Goal: Task Accomplishment & Management: Manage account settings

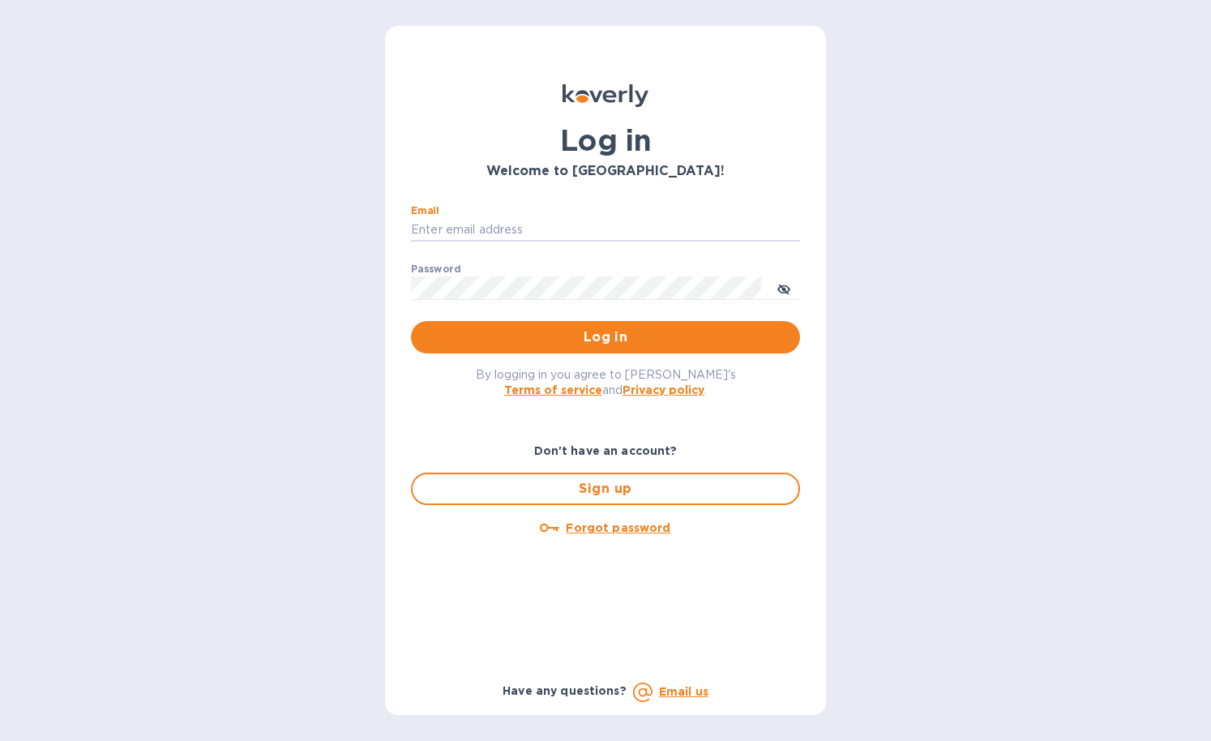
type input "[PERSON_NAME][EMAIL_ADDRESS][DOMAIN_NAME]"
click at [605, 336] on button "Log in" at bounding box center [605, 337] width 389 height 32
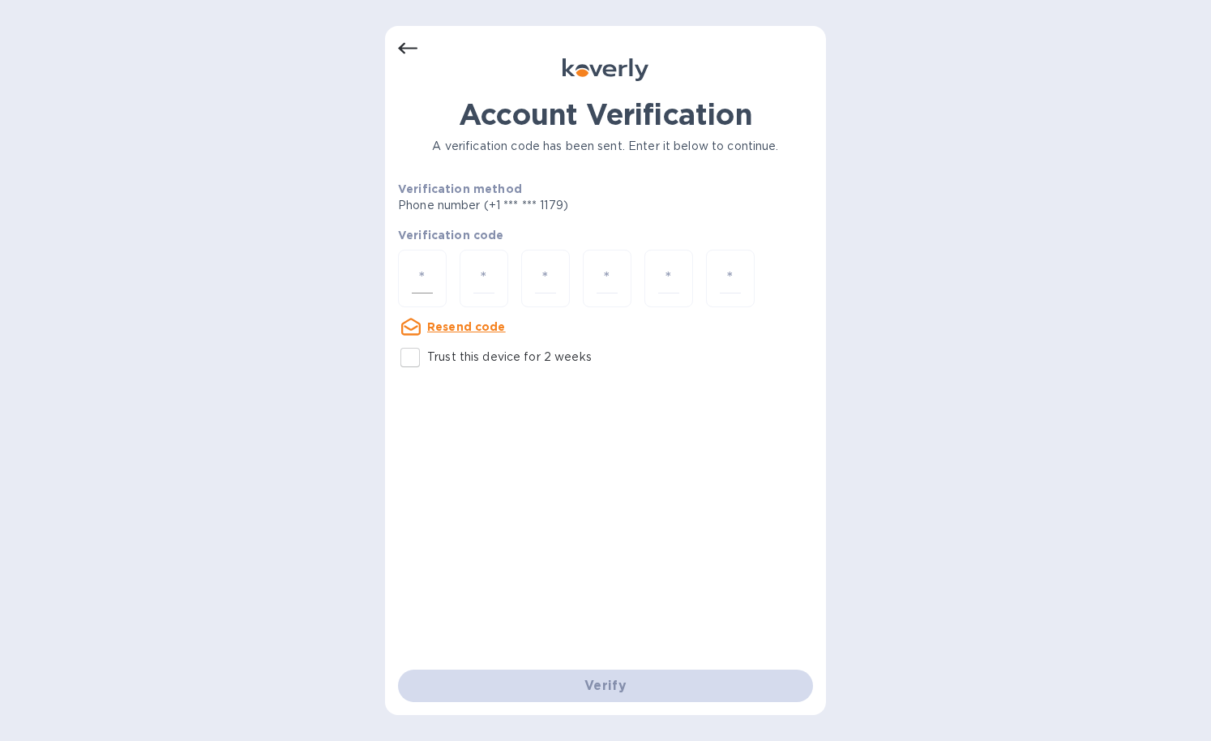
click at [411, 290] on div at bounding box center [422, 279] width 49 height 58
type input "7"
type input "1"
type input "9"
type input "3"
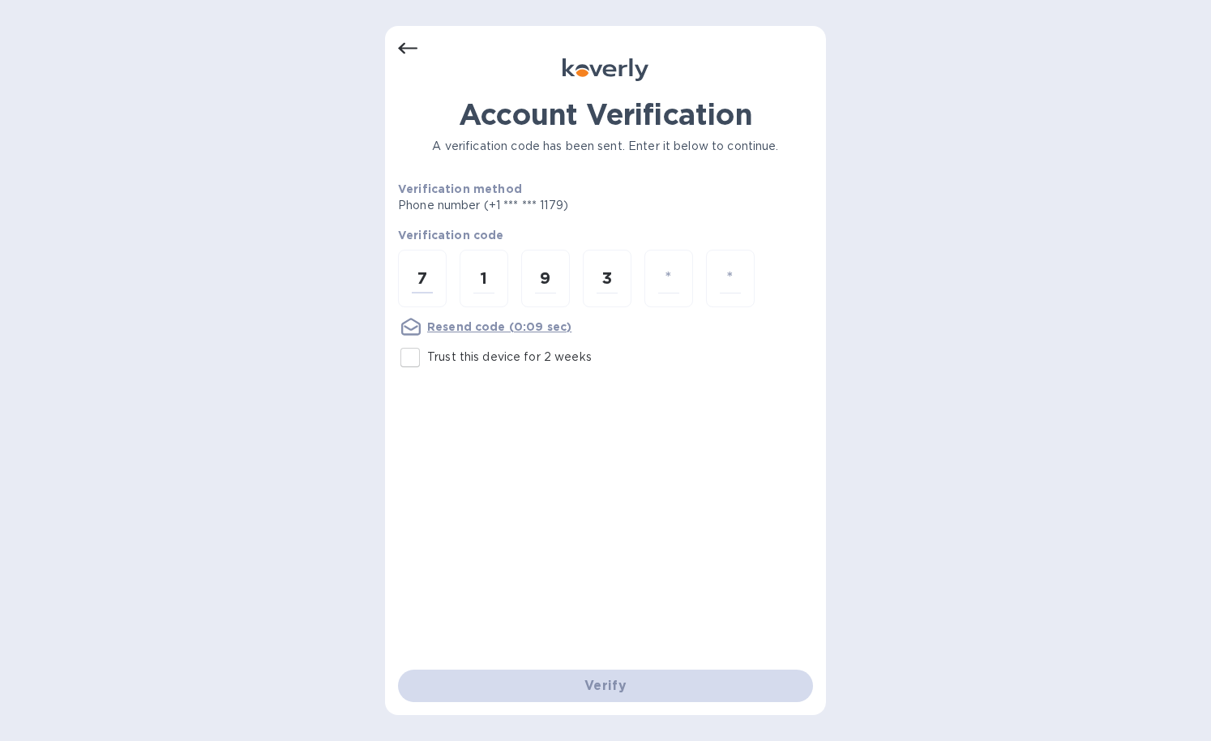
type input "5"
type input "2"
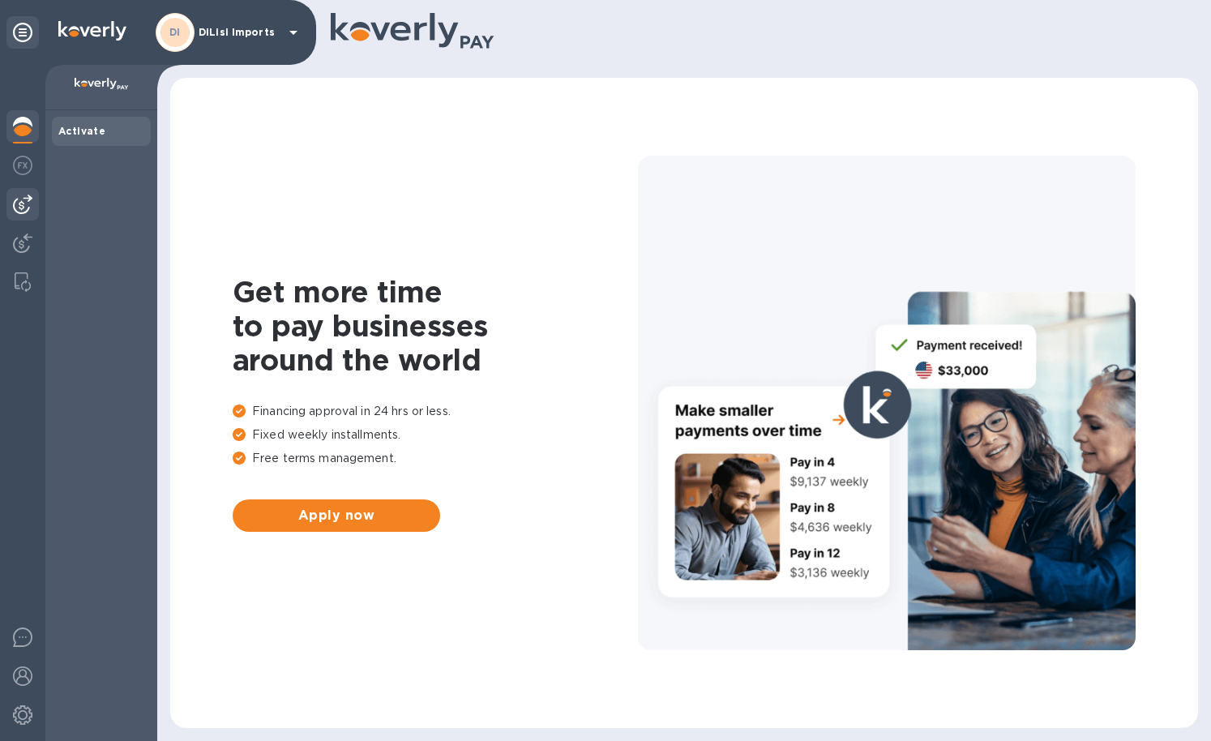
click at [28, 202] on img at bounding box center [22, 203] width 19 height 19
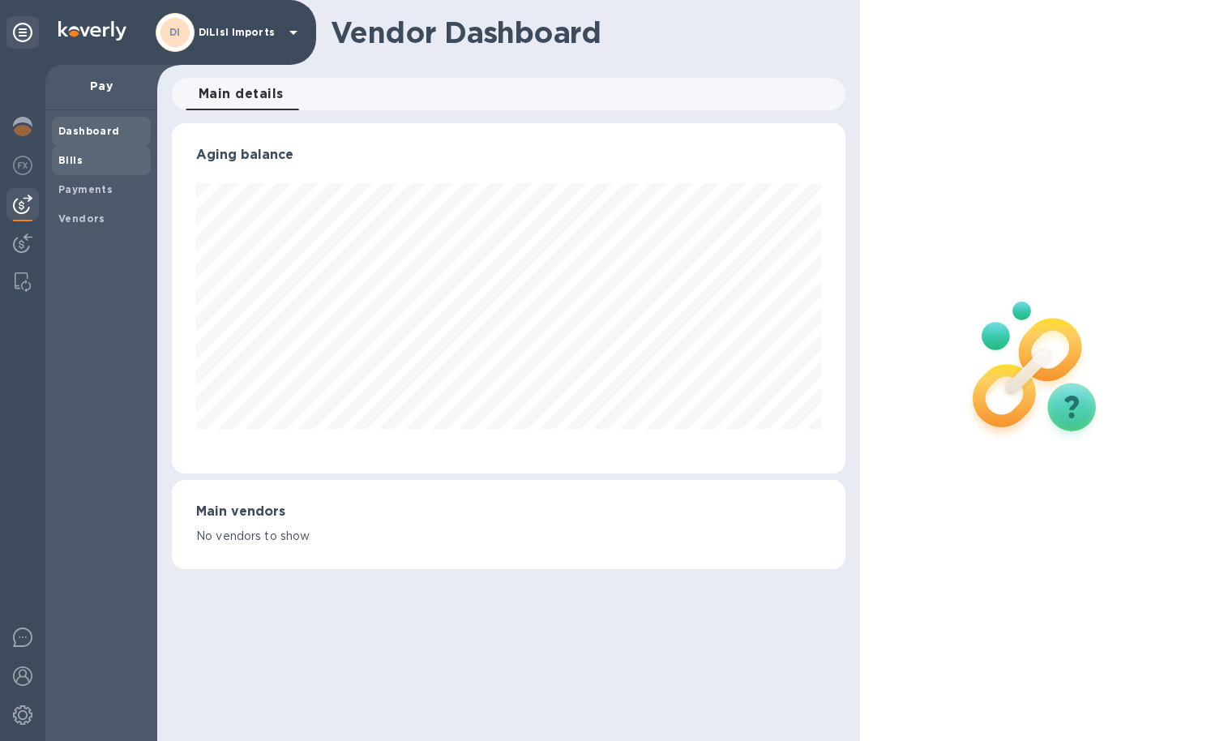
scroll to position [350, 673]
click at [80, 165] on span "Bills" at bounding box center [70, 160] width 24 height 16
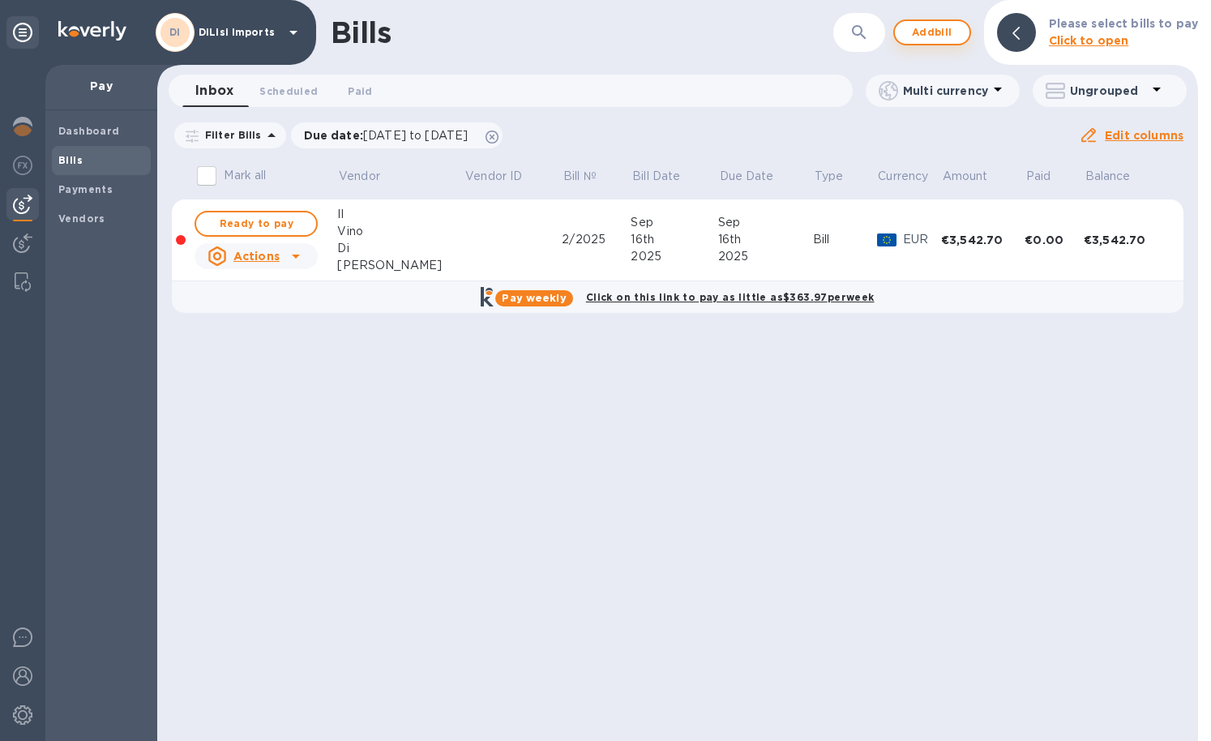
click at [941, 41] on span "Add bill" at bounding box center [932, 32] width 49 height 19
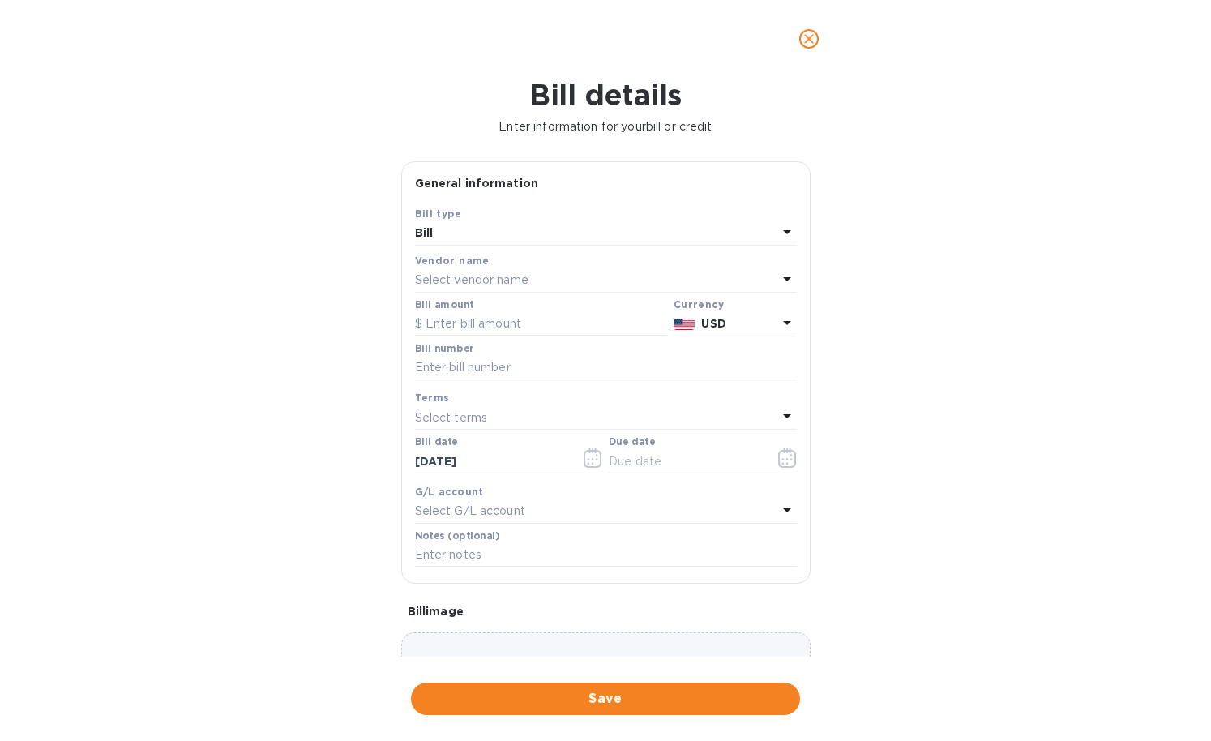
click at [722, 274] on div "Select vendor name" at bounding box center [596, 280] width 362 height 23
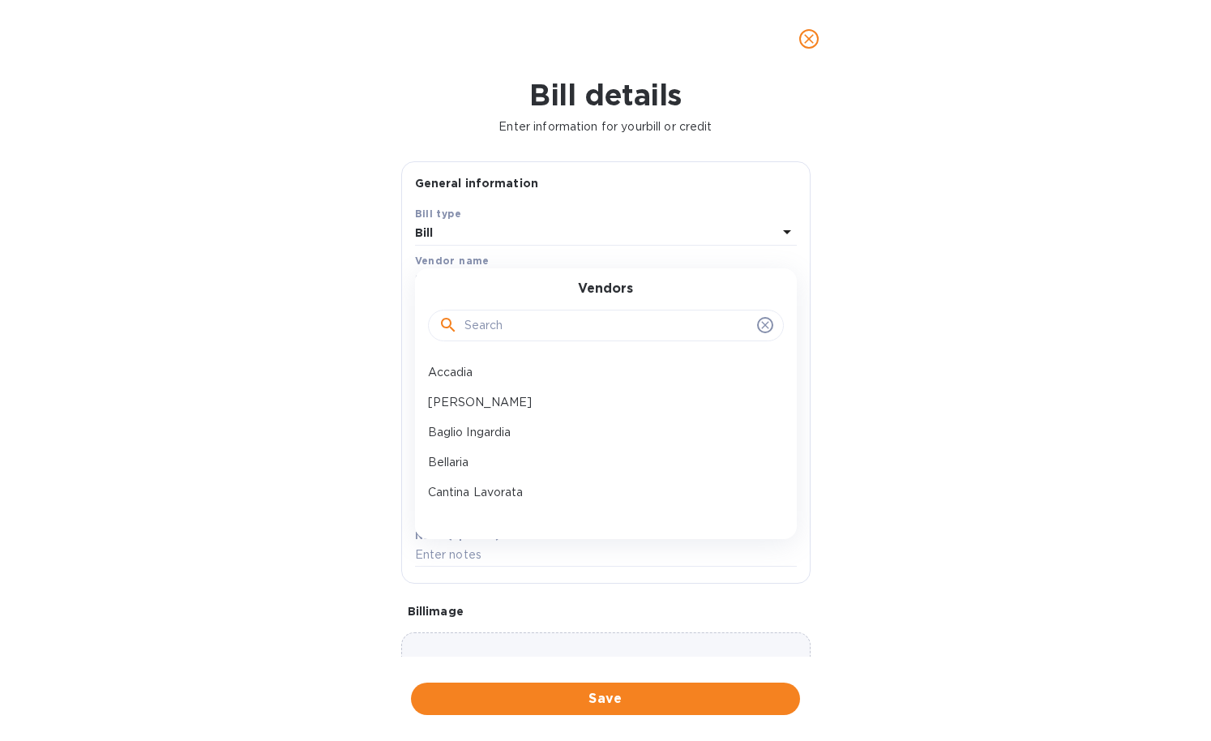
click at [608, 331] on input "text" at bounding box center [607, 326] width 286 height 24
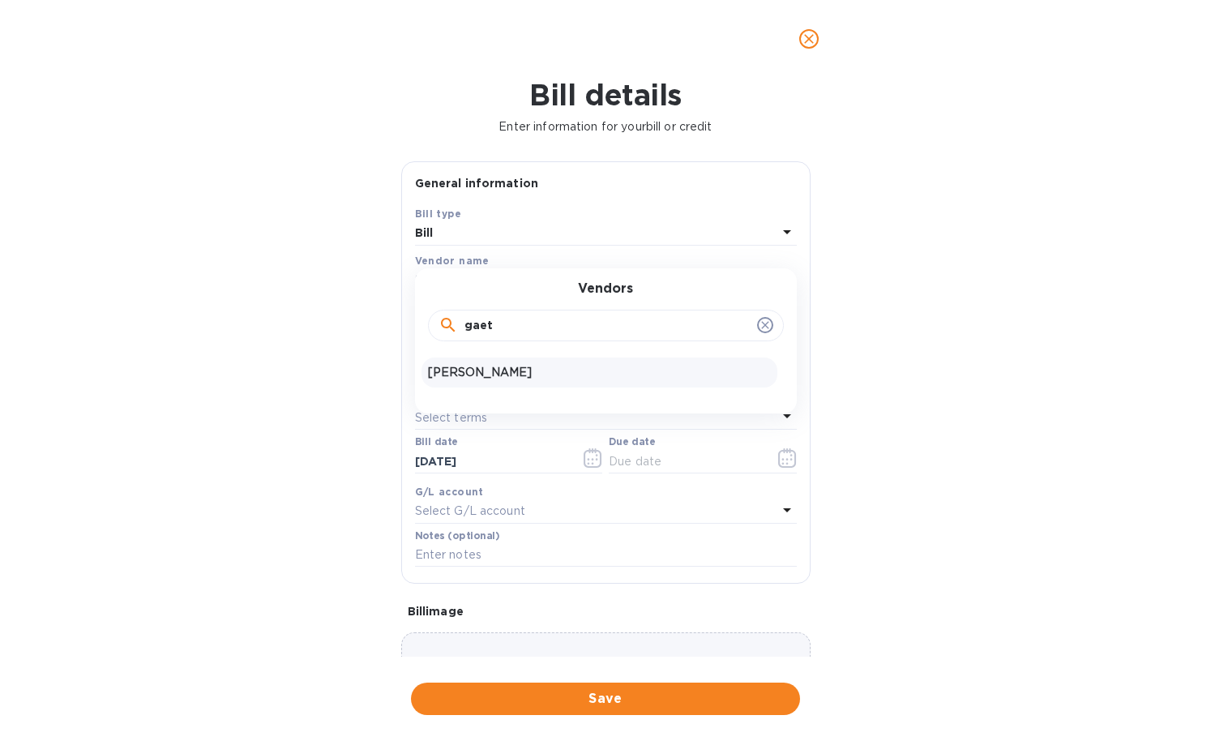
type input "gaet"
click at [553, 357] on div "[PERSON_NAME]" at bounding box center [599, 372] width 356 height 30
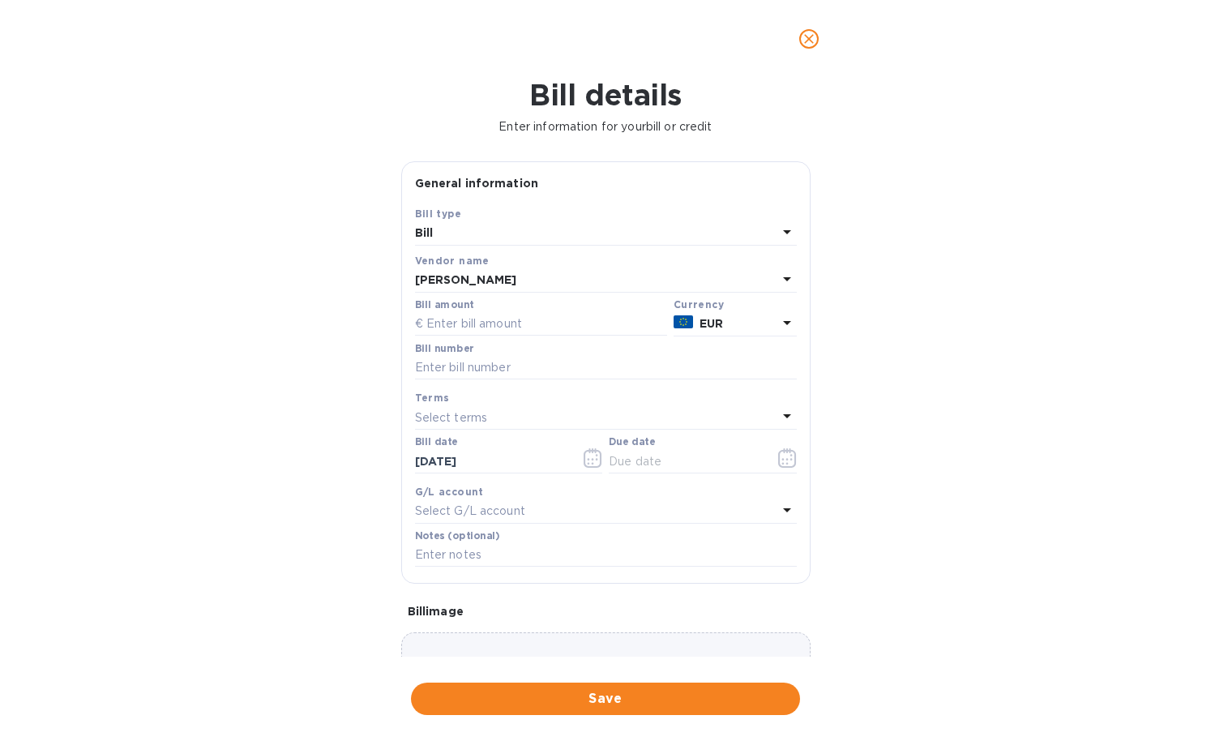
click at [818, 31] on span "close" at bounding box center [808, 38] width 19 height 19
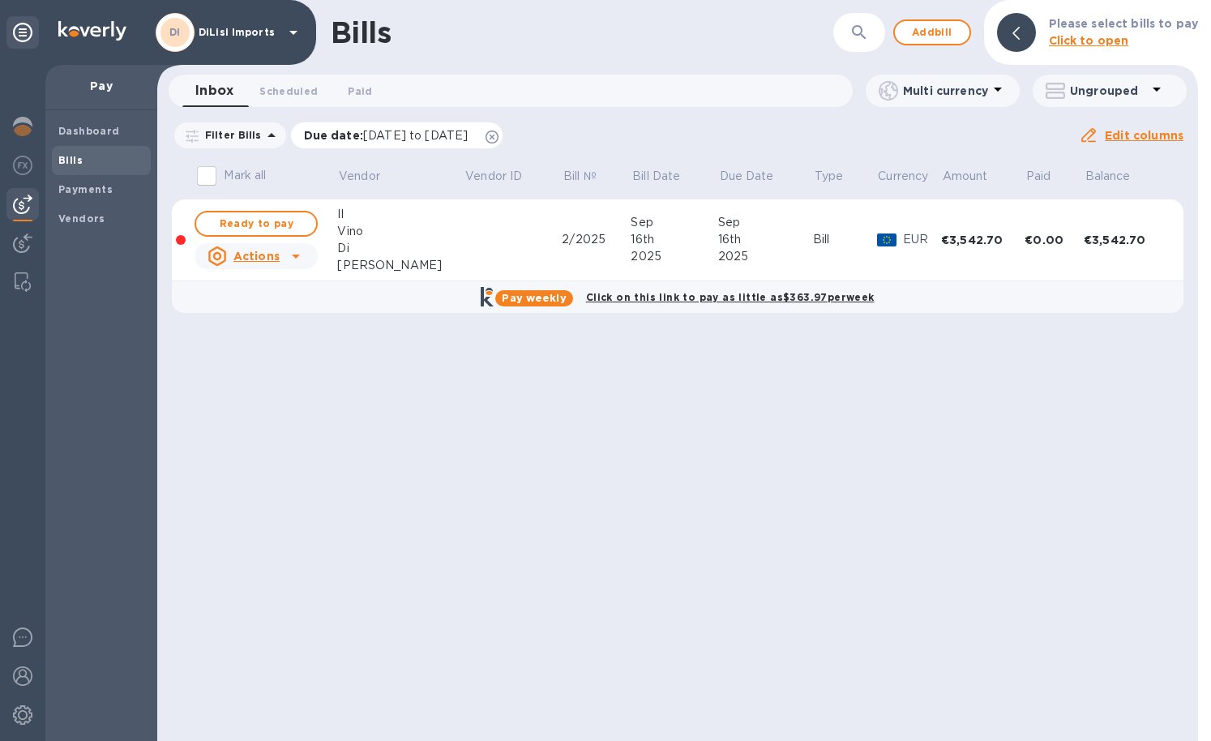
click at [498, 138] on icon at bounding box center [491, 136] width 13 height 13
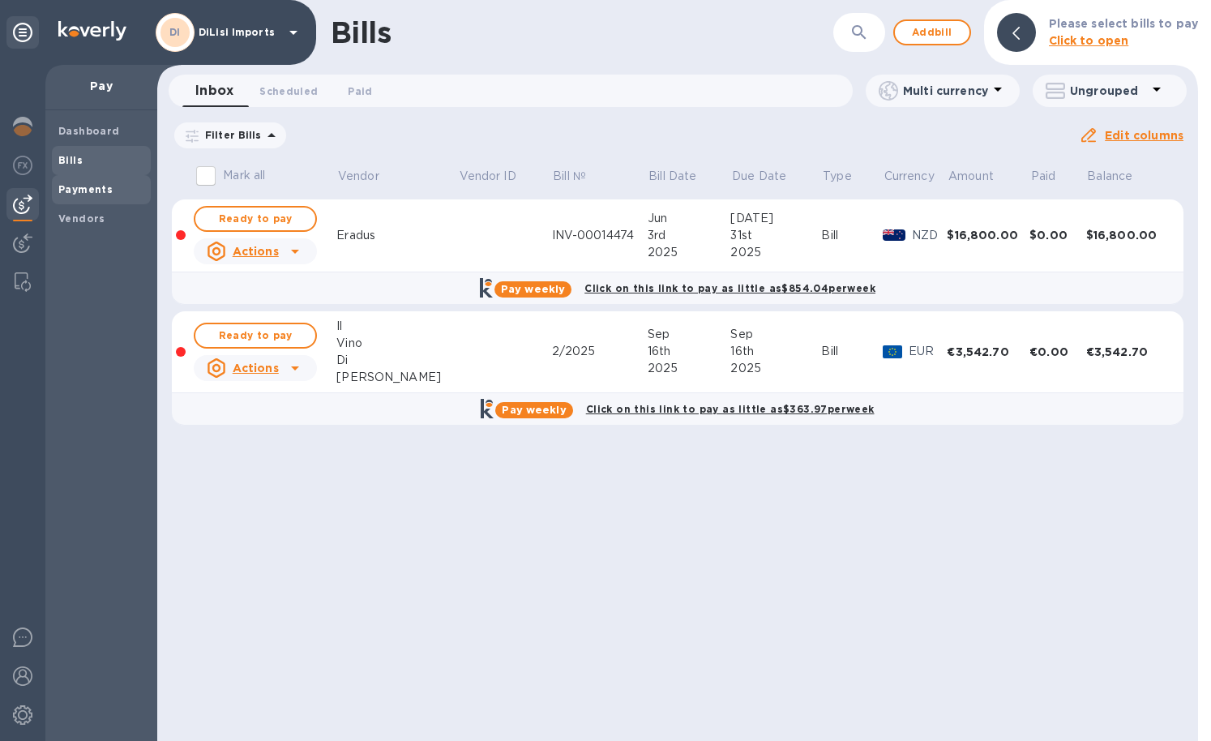
click at [89, 193] on b "Payments" at bounding box center [85, 189] width 54 height 12
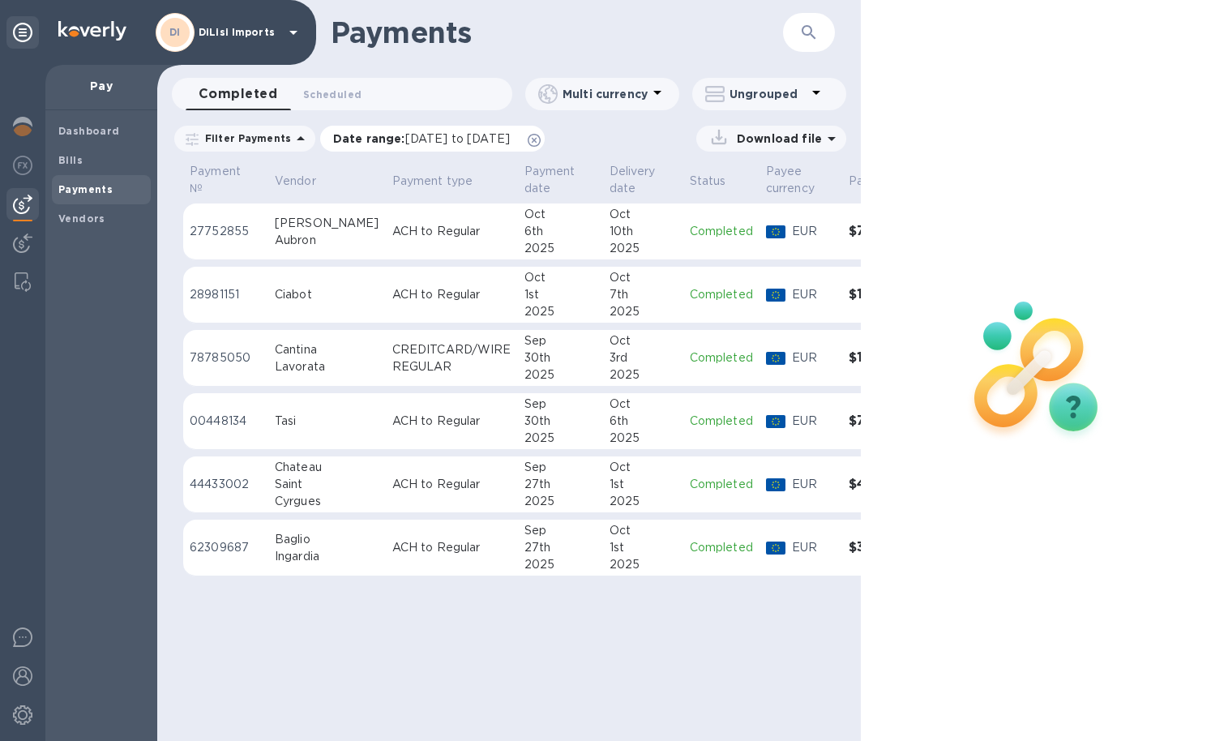
click at [541, 143] on icon at bounding box center [534, 140] width 13 height 13
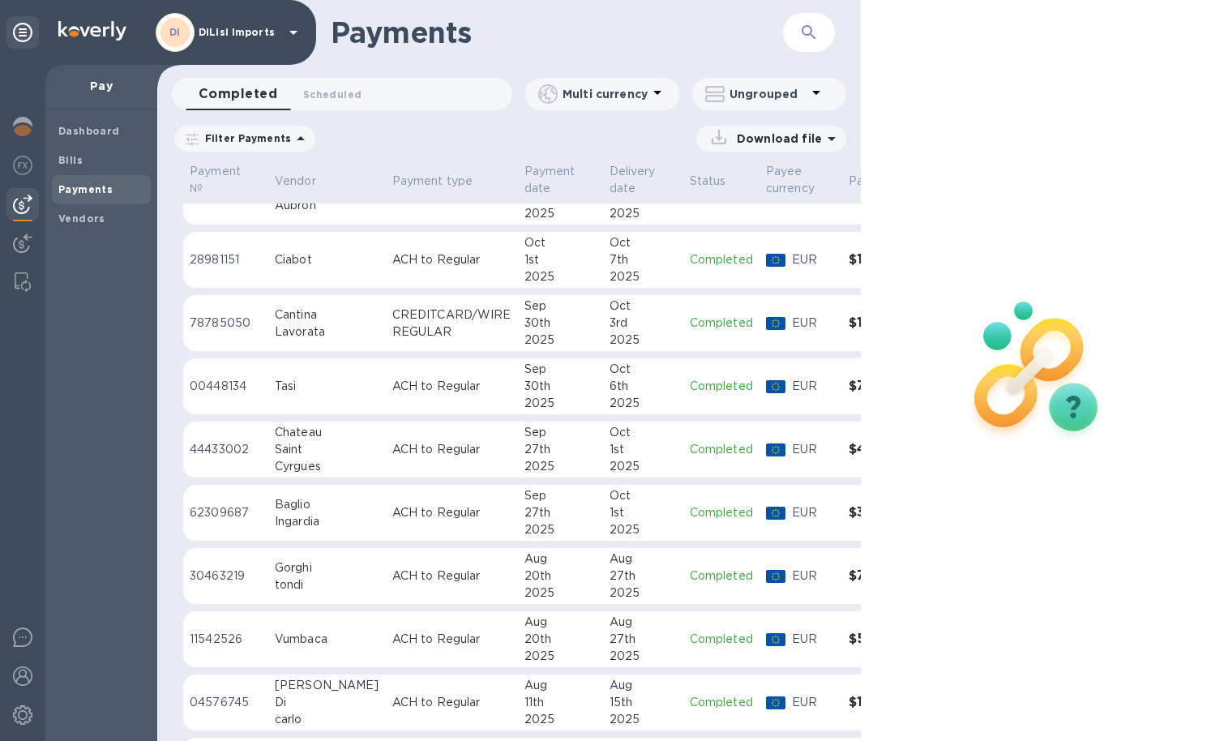
scroll to position [41, 0]
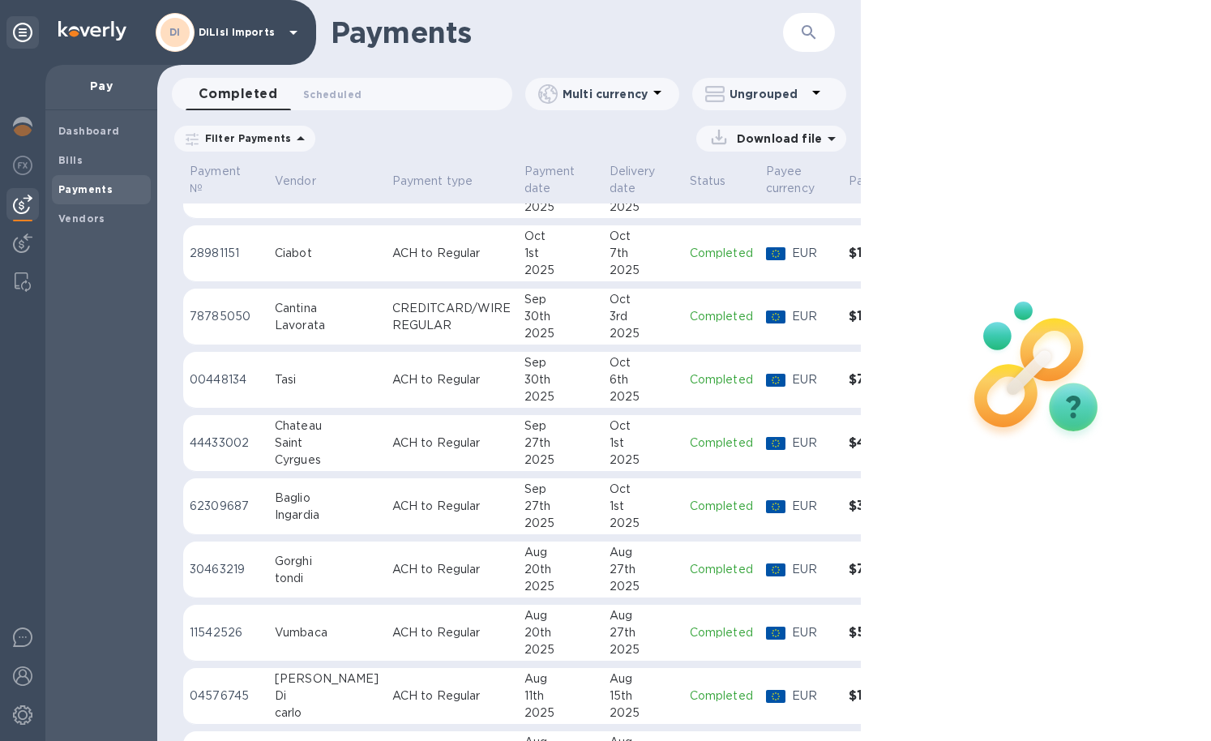
click at [409, 707] on td "ACH to Regular" at bounding box center [452, 696] width 132 height 57
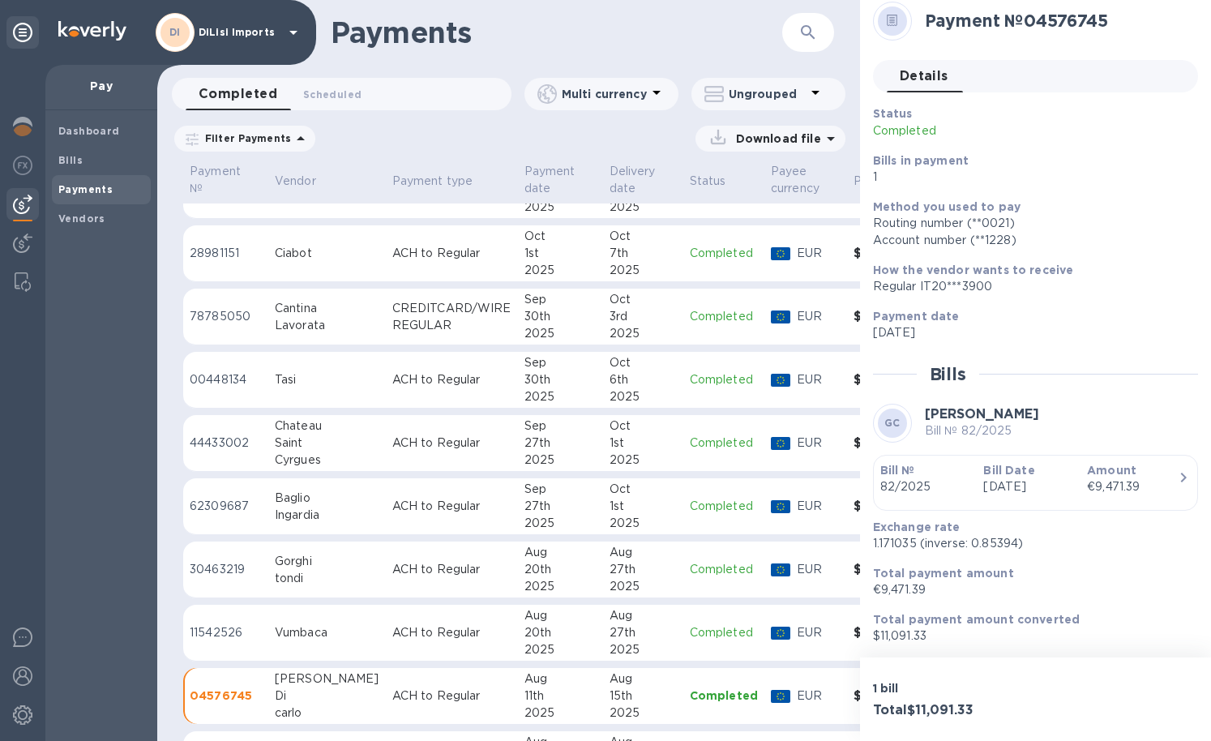
scroll to position [11, 0]
click at [52, 171] on div "Dashboard Bills Payments Vendors" at bounding box center [101, 175] width 99 height 117
click at [69, 162] on b "Bills" at bounding box center [70, 160] width 24 height 12
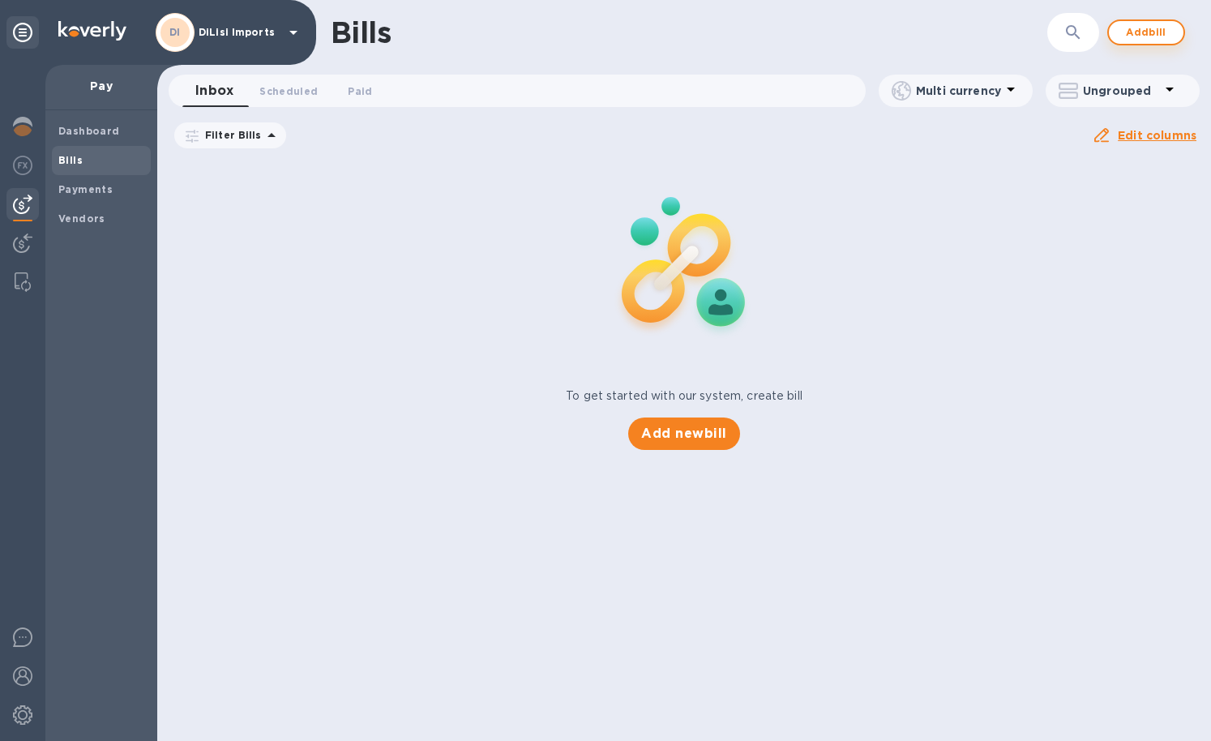
click at [1154, 36] on div "Bills ​ Add bill" at bounding box center [684, 32] width 1054 height 65
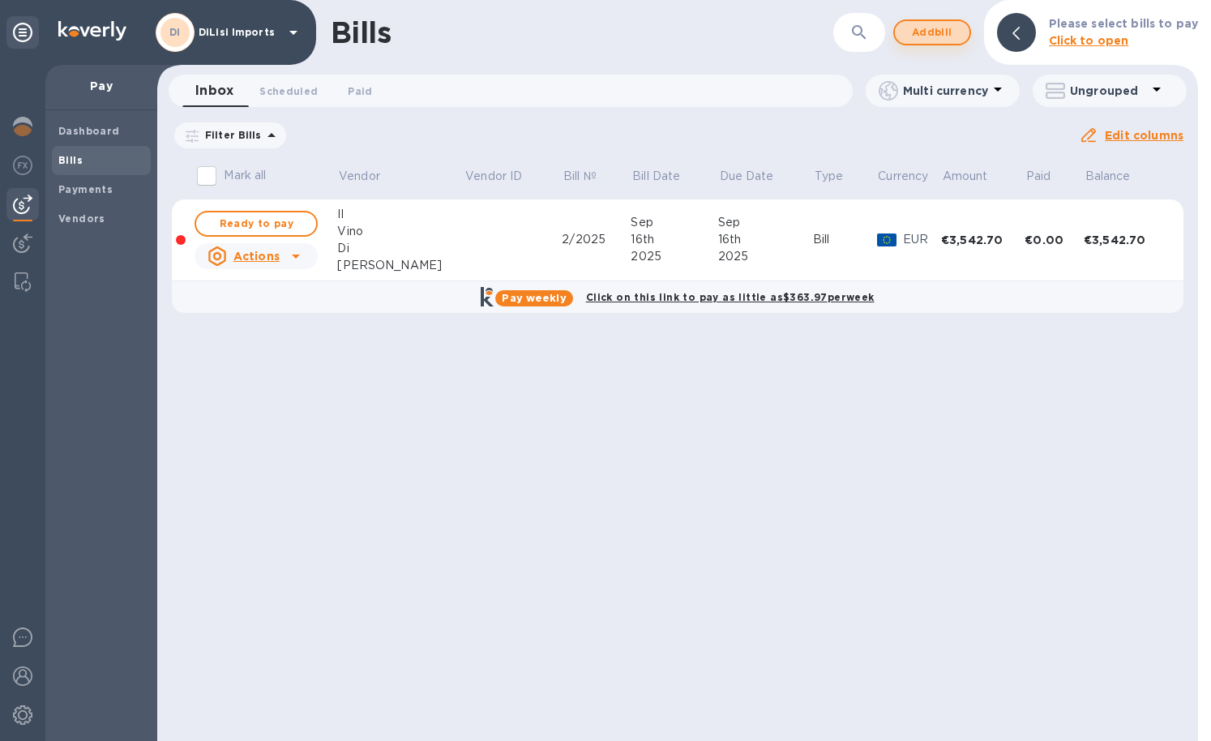
click at [944, 23] on span "Add bill" at bounding box center [932, 32] width 49 height 19
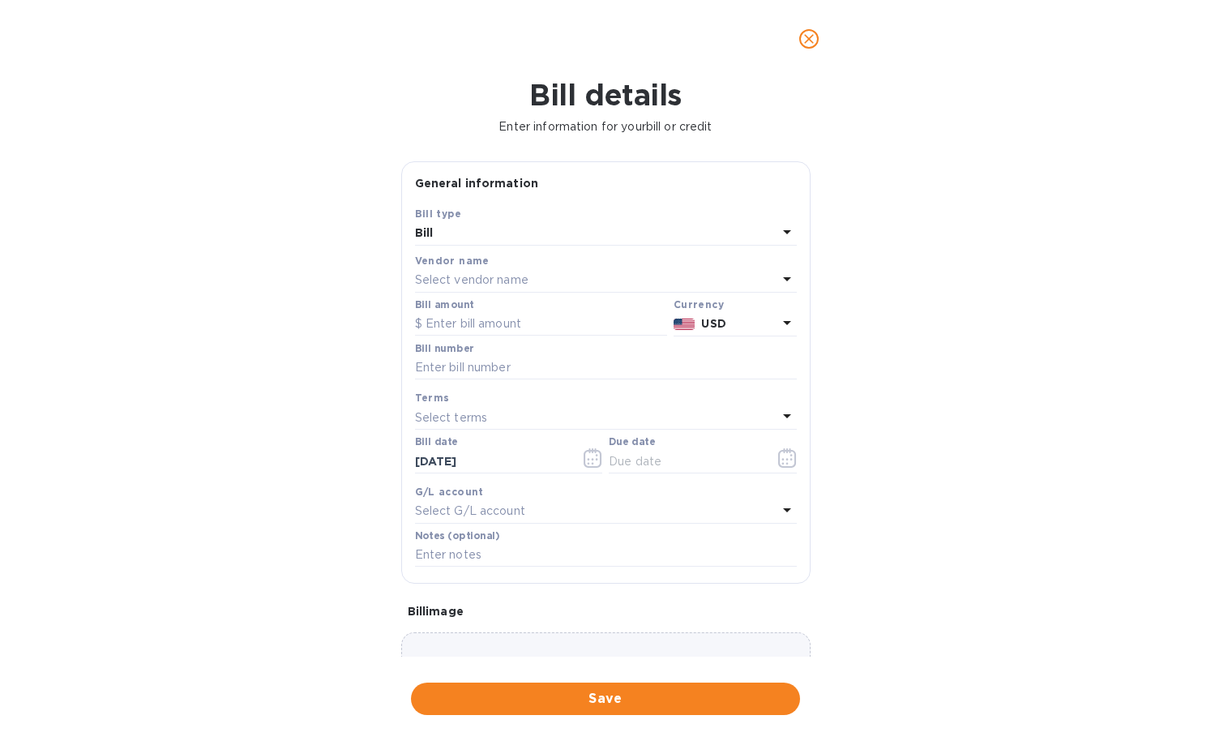
click at [607, 235] on div "Bill" at bounding box center [596, 233] width 362 height 23
click at [607, 235] on h3 "Bill type" at bounding box center [606, 241] width 56 height 15
click at [573, 254] on div "Bill type Bill Credit" at bounding box center [606, 281] width 382 height 121
click at [558, 271] on p "Bill" at bounding box center [599, 271] width 343 height 17
click at [502, 276] on p "Select vendor name" at bounding box center [471, 279] width 113 height 17
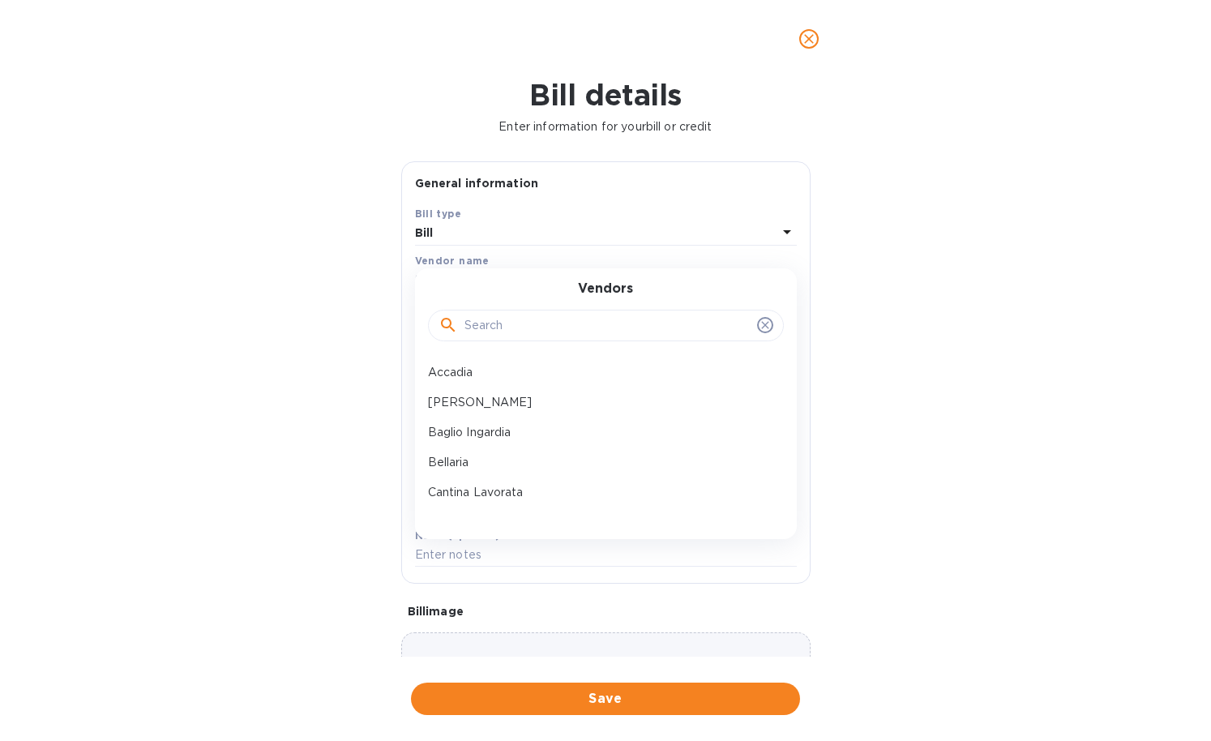
click at [491, 329] on input "text" at bounding box center [607, 326] width 286 height 24
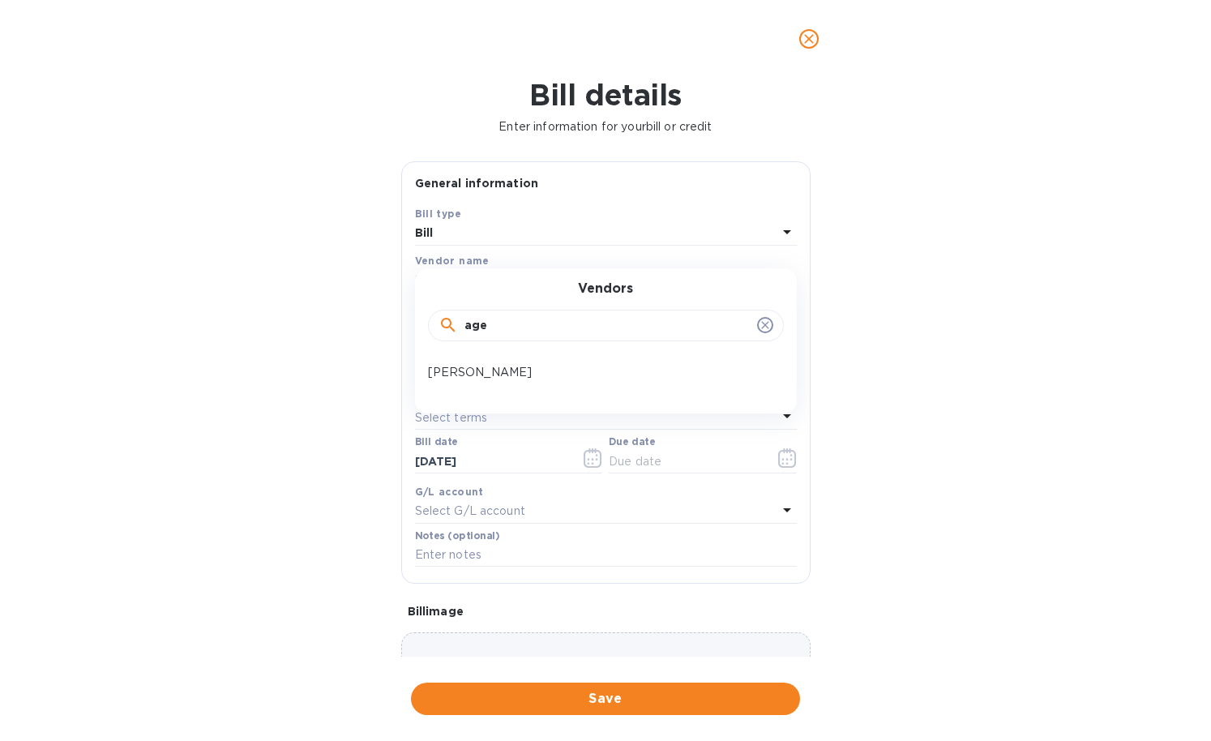
type input "age"
drag, startPoint x: 480, startPoint y: 351, endPoint x: 490, endPoint y: 370, distance: 22.1
click at [490, 370] on p "[PERSON_NAME]" at bounding box center [599, 372] width 343 height 17
click at [494, 324] on input "text" at bounding box center [541, 324] width 252 height 24
type input "3,471.39"
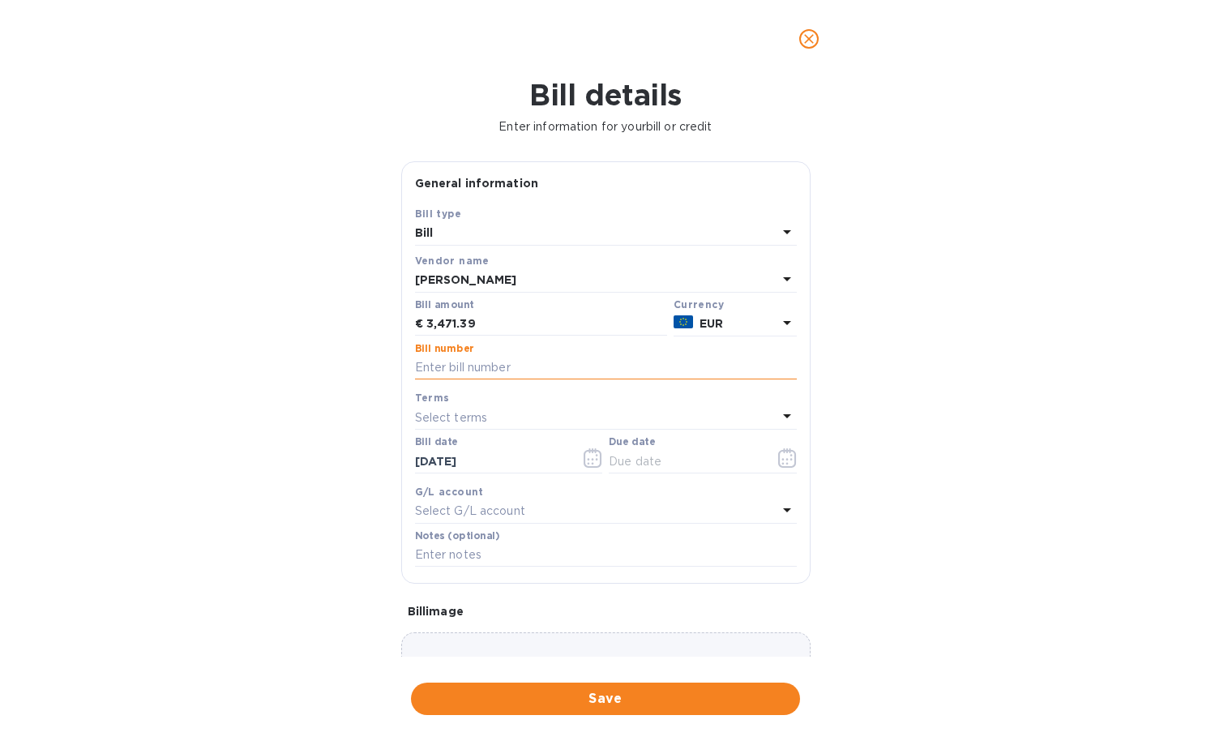
click at [454, 360] on input "text" at bounding box center [606, 368] width 382 height 24
paste input "82/2025"
type input "82/2025b"
click at [781, 460] on icon "button" at bounding box center [787, 457] width 19 height 19
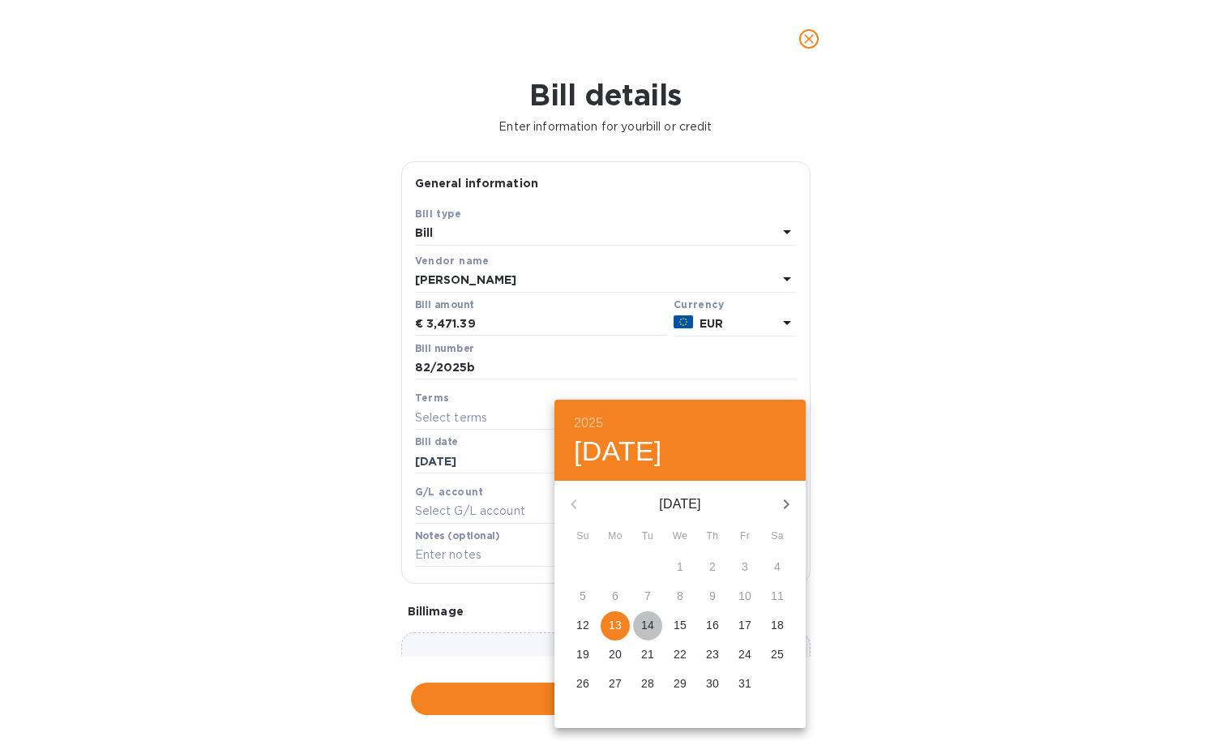
click at [649, 626] on p "14" at bounding box center [647, 625] width 13 height 16
type input "[DATE]"
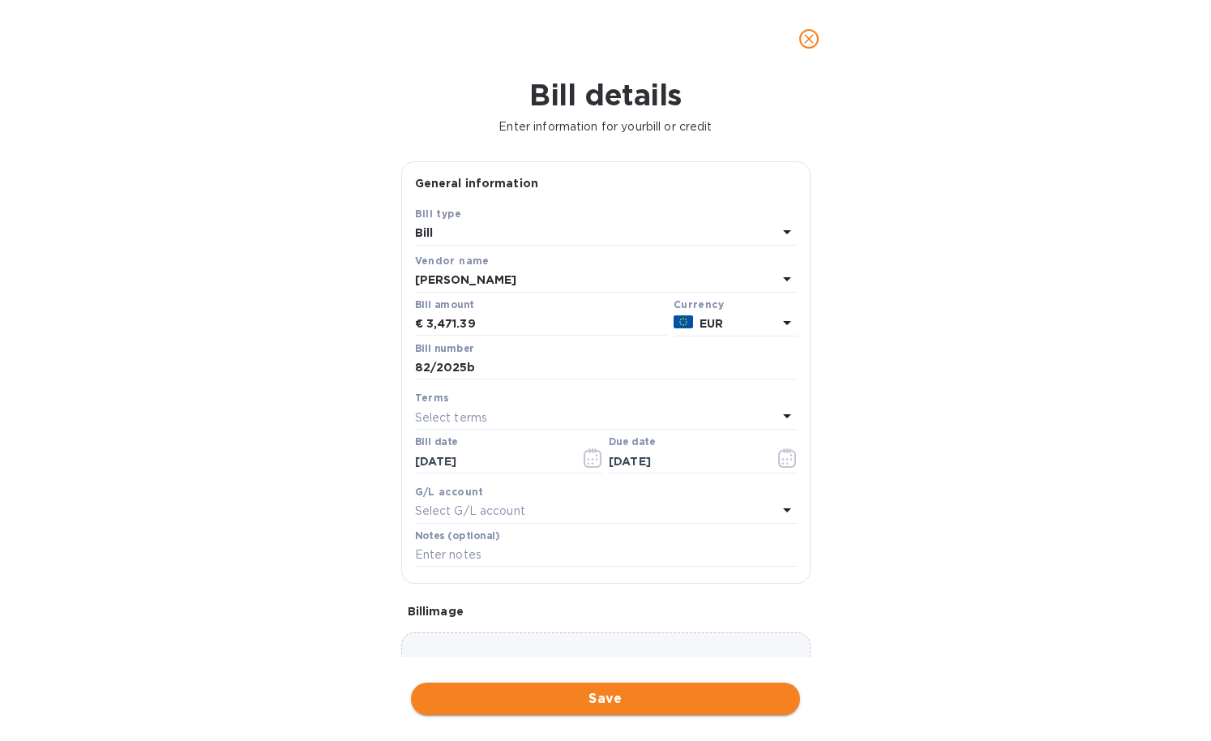
click at [630, 692] on span "Save" at bounding box center [605, 698] width 363 height 19
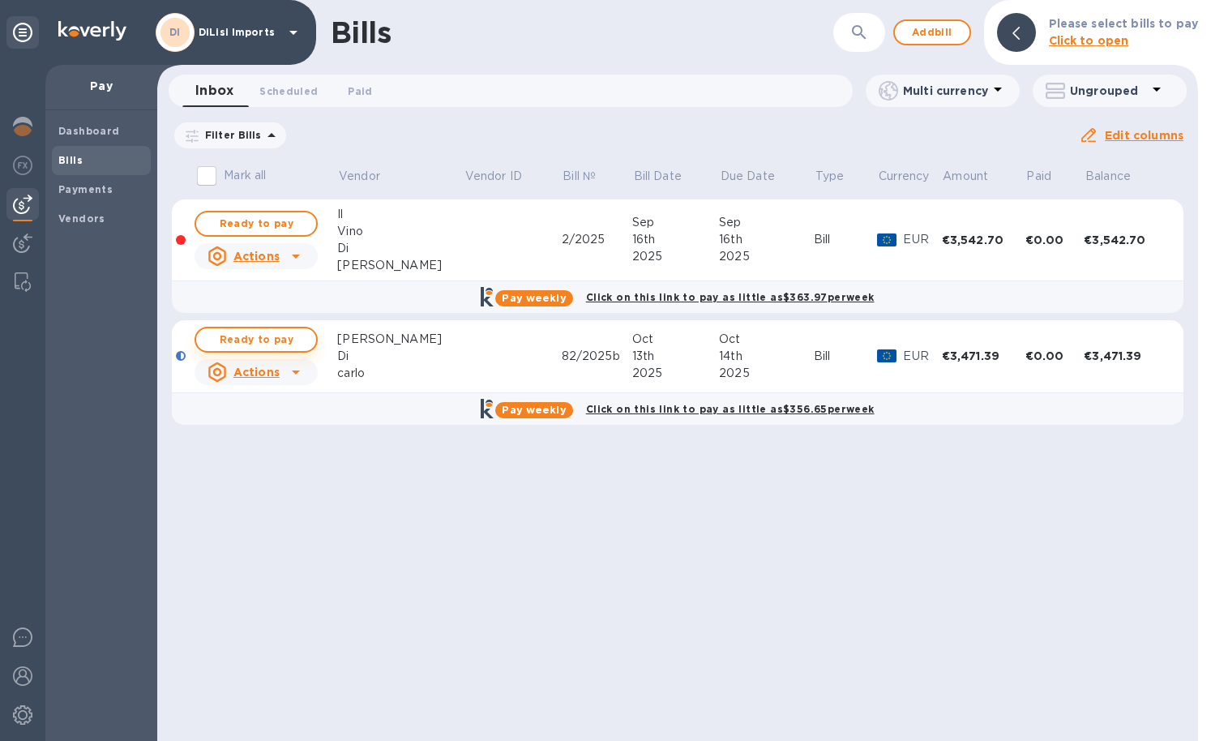
click at [278, 334] on span "Ready to pay" at bounding box center [256, 339] width 94 height 19
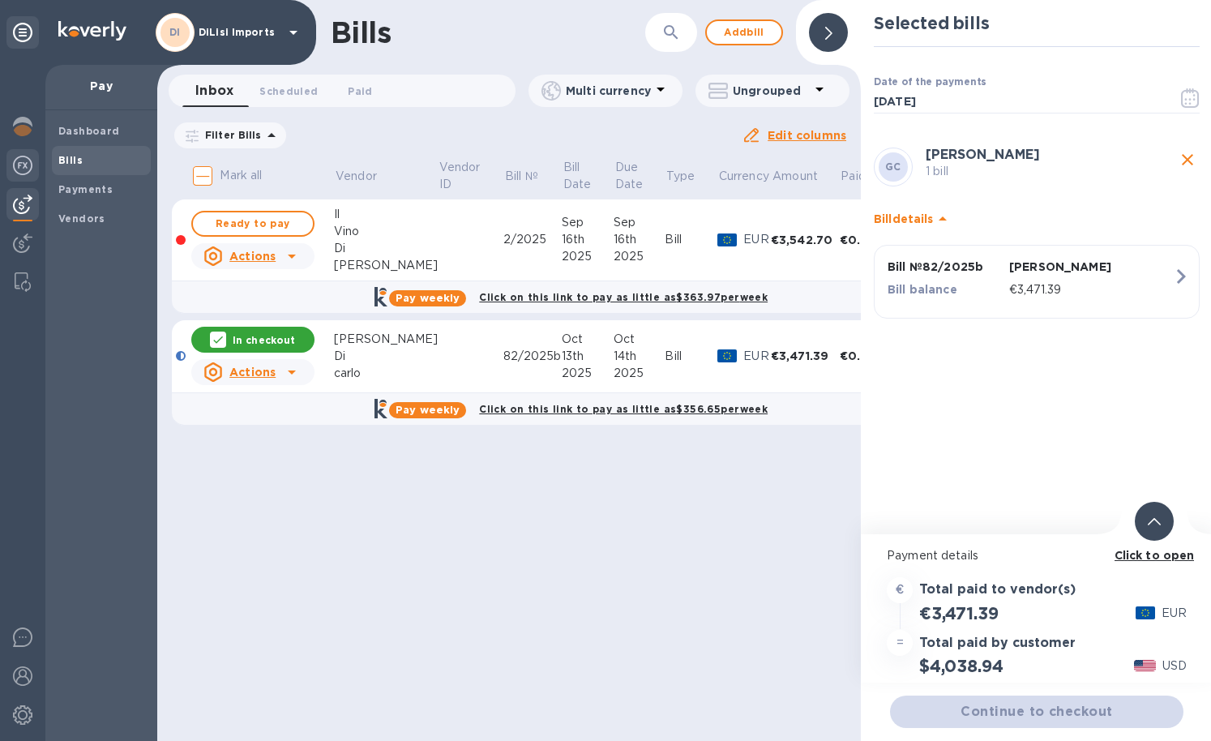
click at [21, 170] on img at bounding box center [22, 165] width 19 height 19
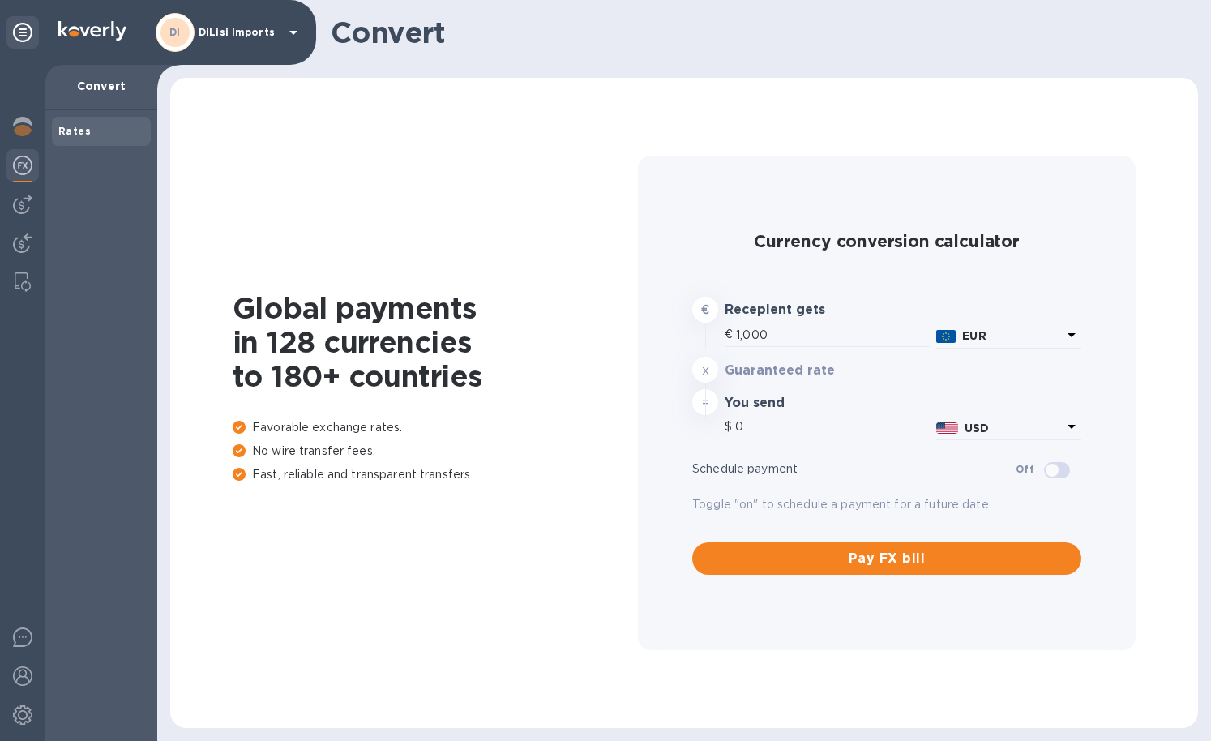
type input "1,163.49"
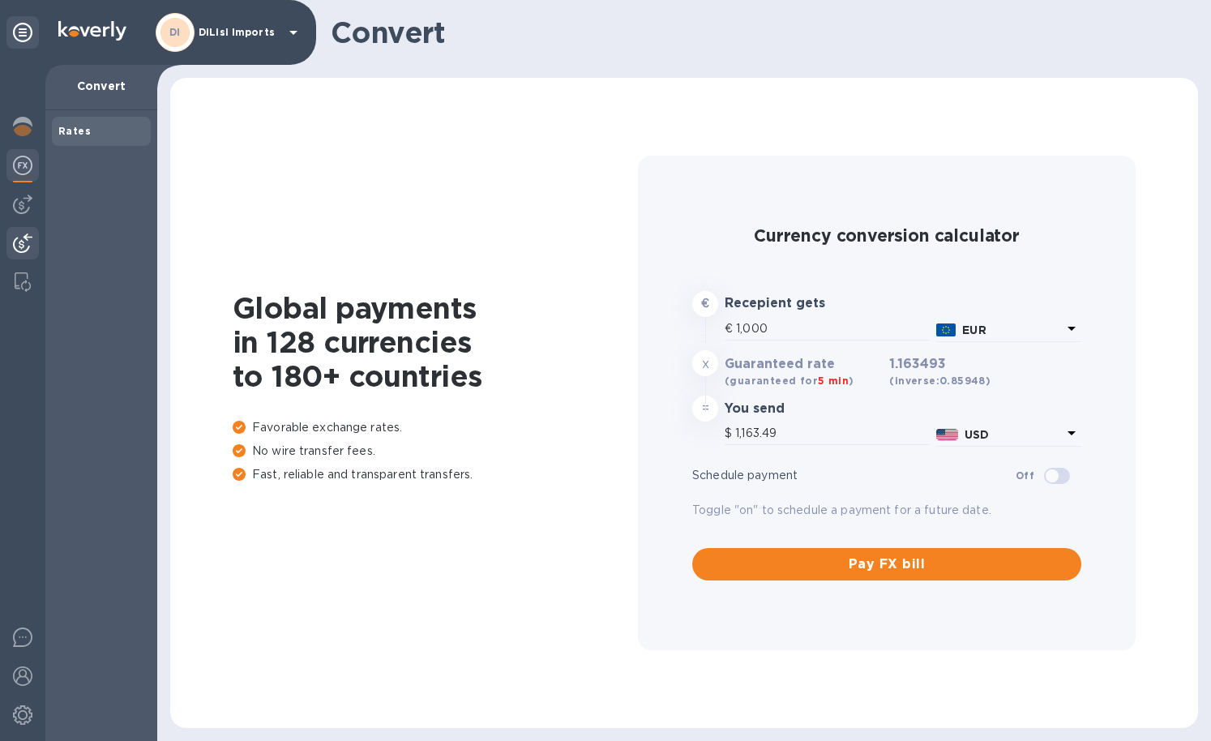
click at [23, 238] on img at bounding box center [22, 242] width 19 height 19
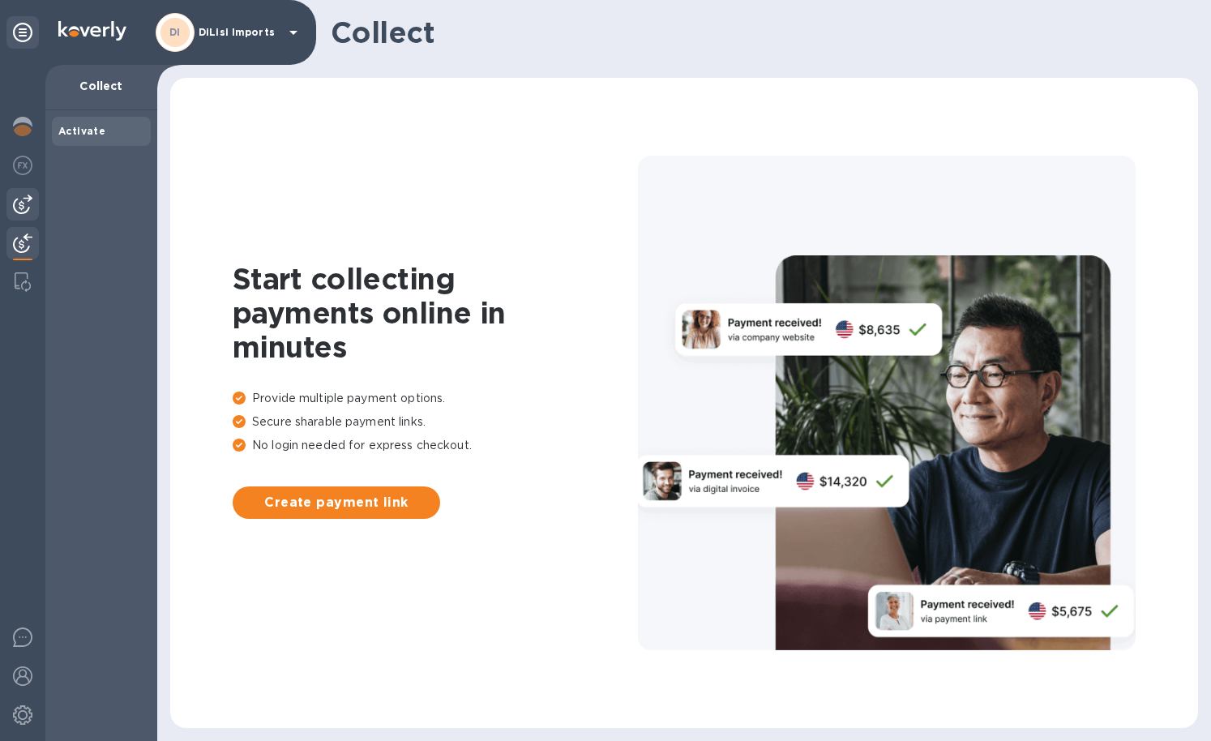
click at [25, 208] on img at bounding box center [22, 203] width 19 height 19
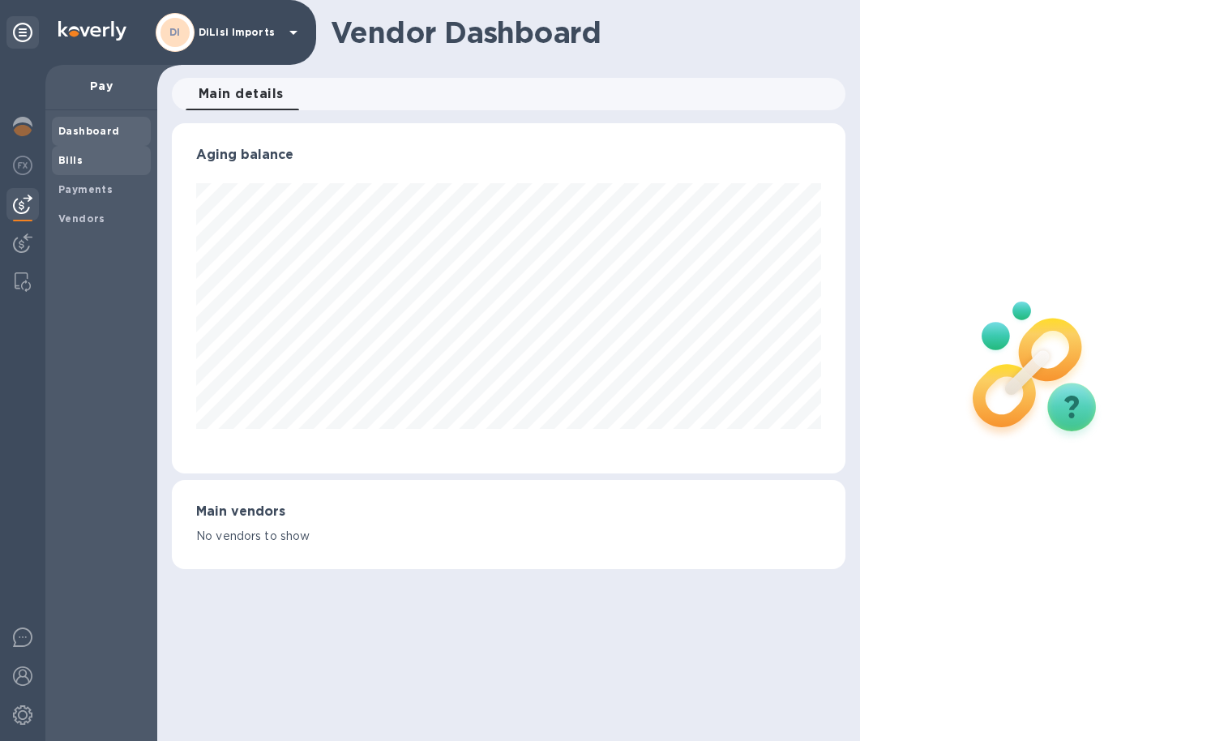
scroll to position [350, 673]
click at [74, 160] on b "Bills" at bounding box center [70, 160] width 24 height 12
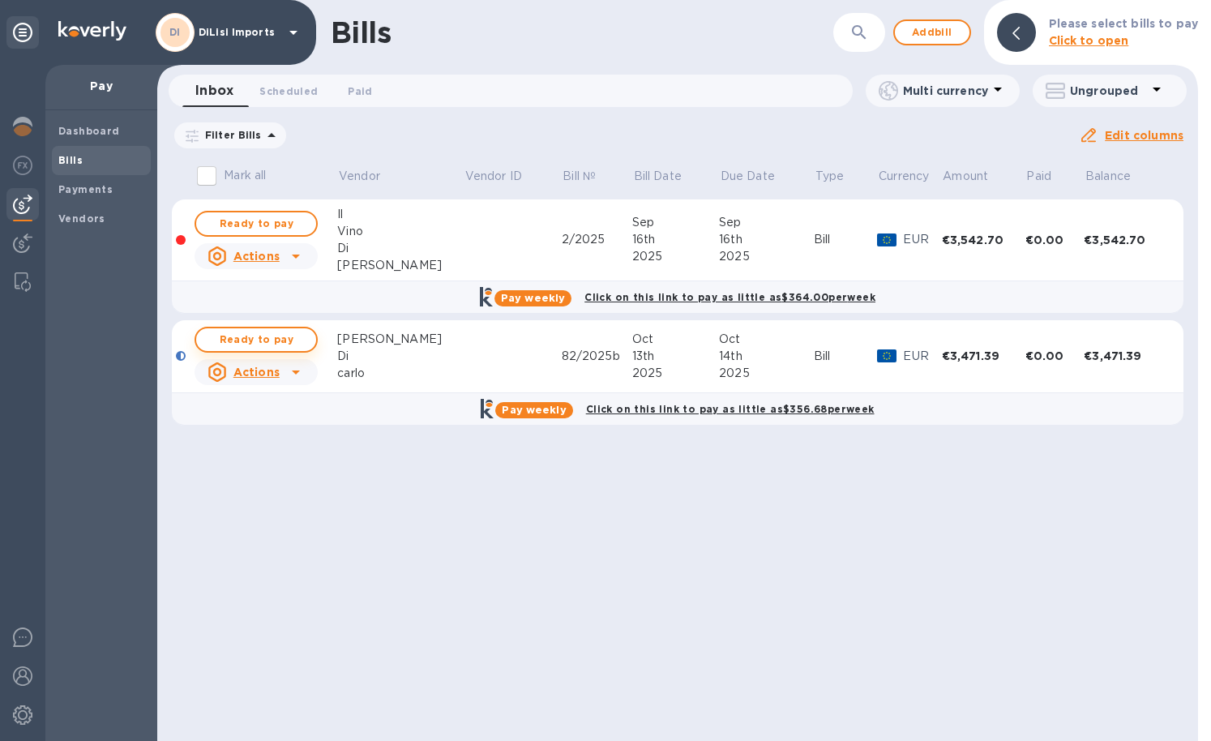
click at [280, 340] on span "Ready to pay" at bounding box center [256, 339] width 94 height 19
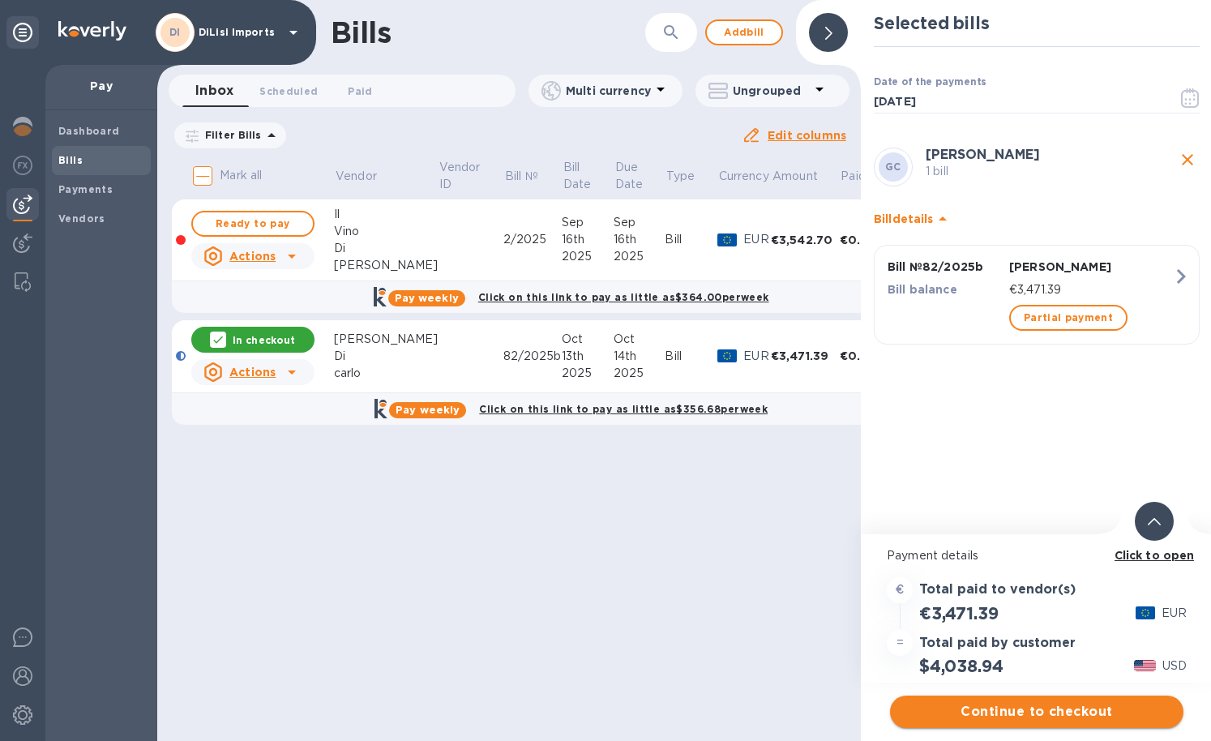
click at [1069, 717] on span "Continue to checkout" at bounding box center [1036, 711] width 267 height 19
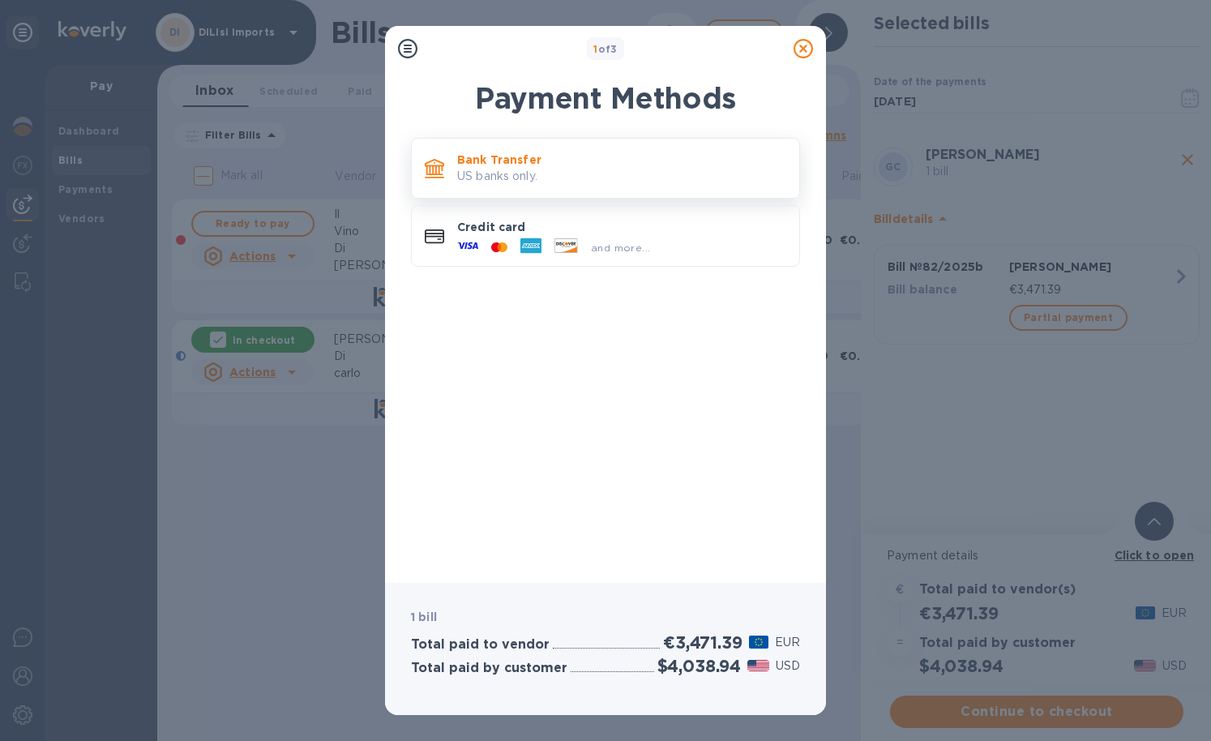
click at [586, 173] on p "US banks only." at bounding box center [621, 176] width 329 height 17
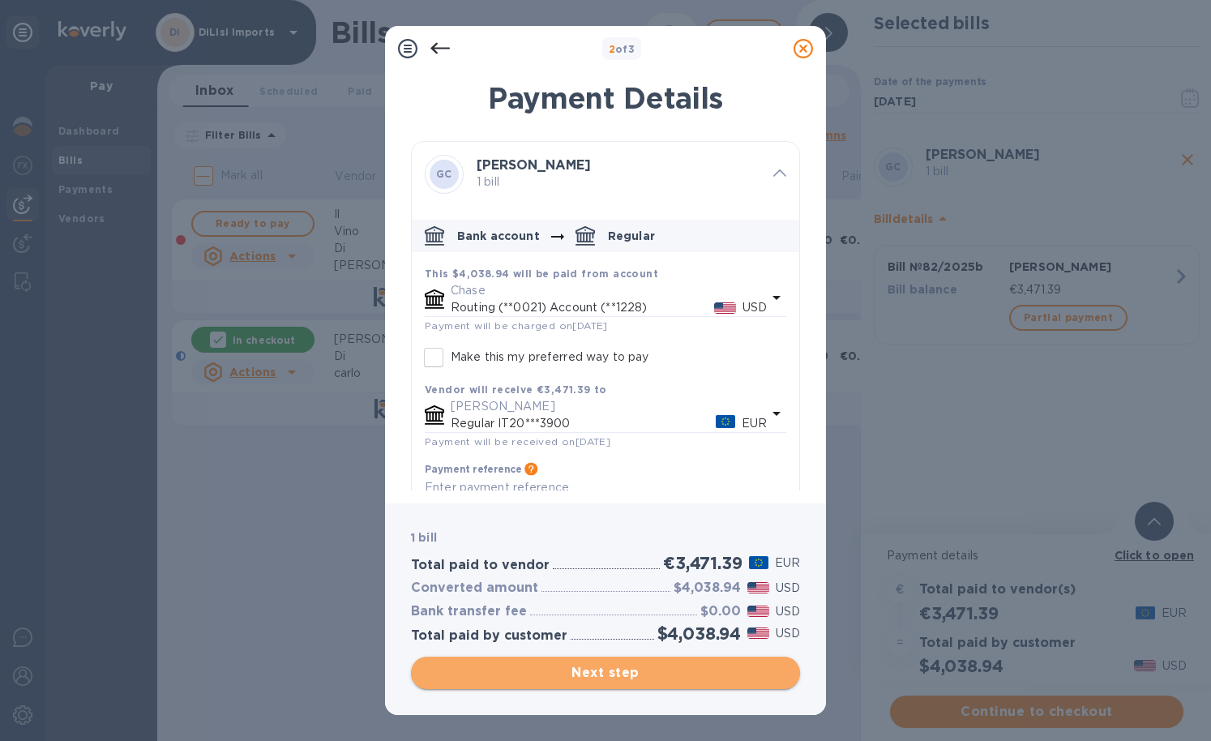
click at [619, 672] on span "Next step" at bounding box center [605, 672] width 363 height 19
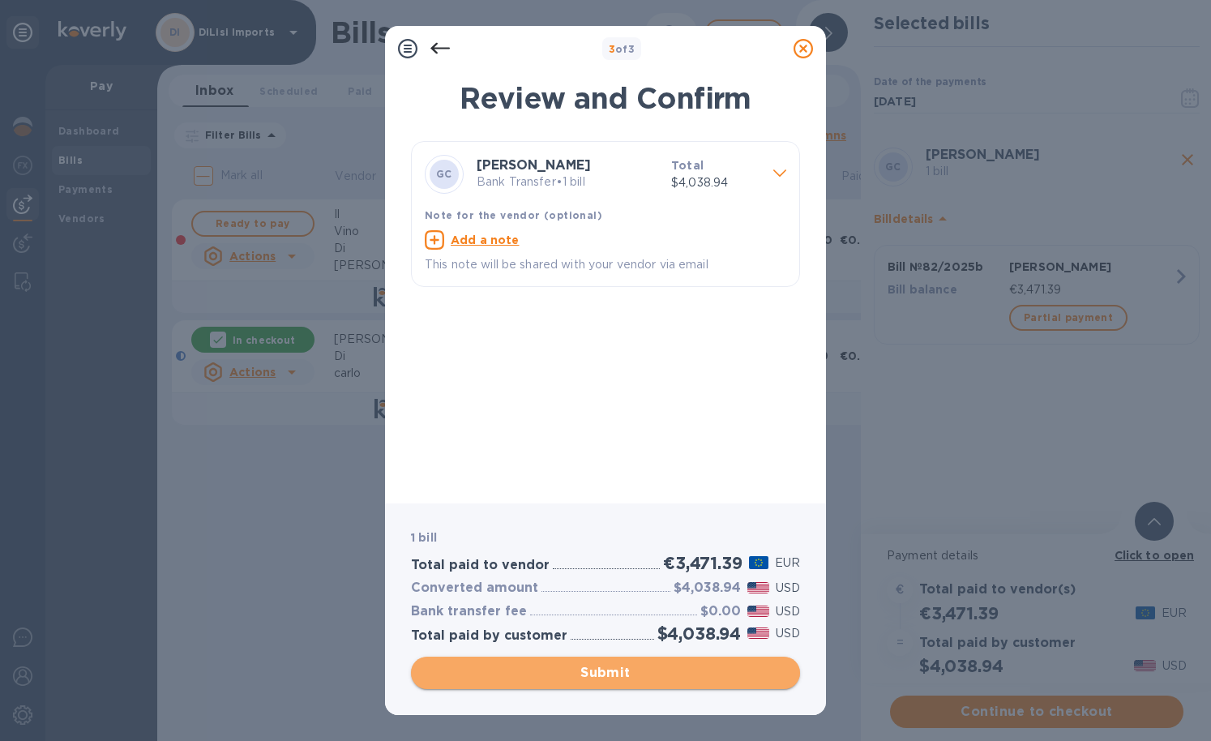
click at [647, 667] on span "Submit" at bounding box center [605, 672] width 363 height 19
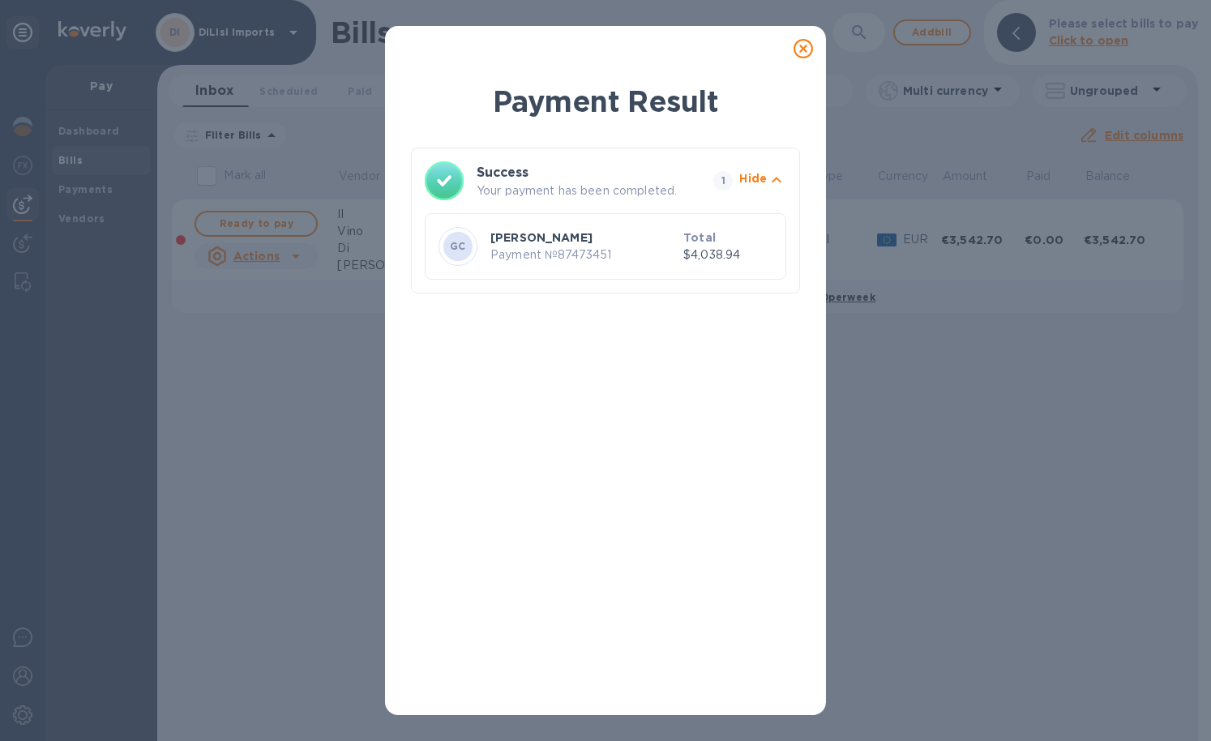
click at [804, 48] on icon at bounding box center [802, 48] width 19 height 19
